Goal: Task Accomplishment & Management: Manage account settings

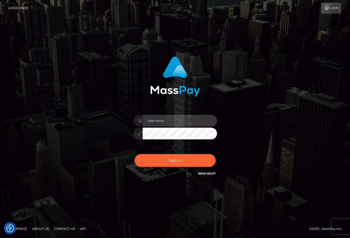
type input "[DEMOGRAPHIC_DATA]xcite"
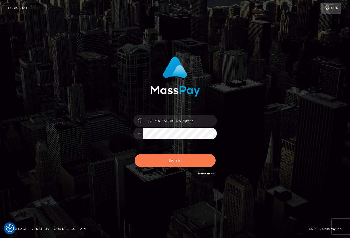
click at [186, 164] on button "Sign in" at bounding box center [175, 160] width 81 height 13
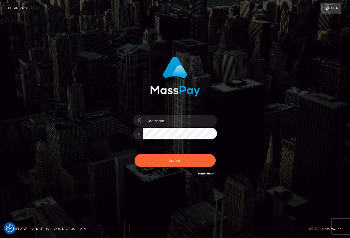
type input "[DEMOGRAPHIC_DATA]xcite"
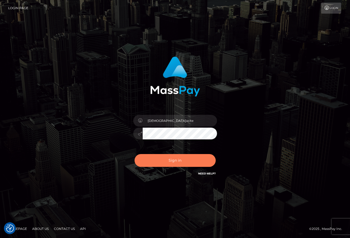
click at [166, 160] on button "Sign in" at bounding box center [175, 160] width 81 height 13
